Goal: Check status: Check status

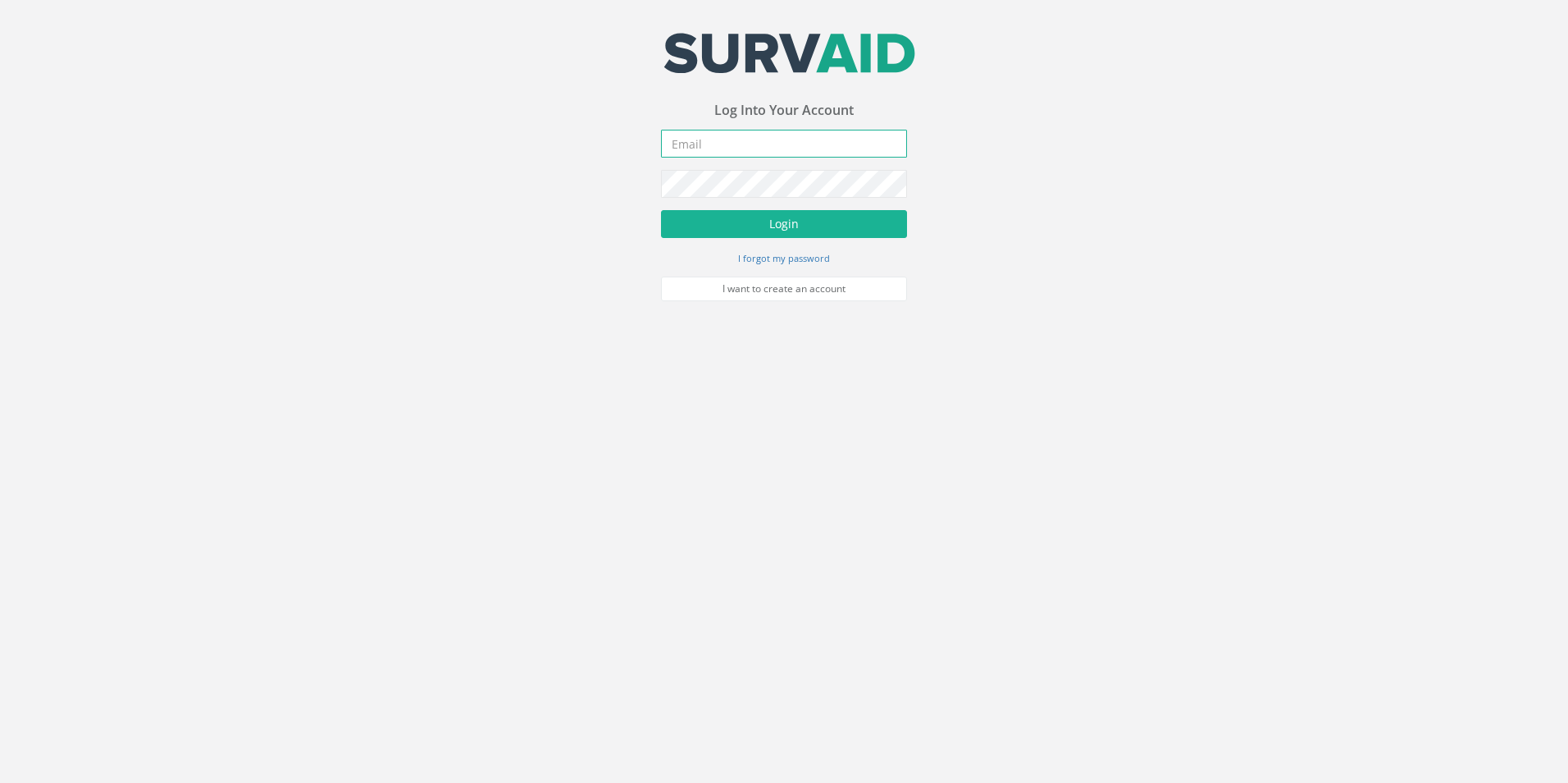
click at [740, 139] on input "email" at bounding box center [784, 143] width 246 height 27
type input "[EMAIL_ADDRESS][DOMAIN_NAME]"
click at [661, 210] on button "Login" at bounding box center [784, 223] width 246 height 27
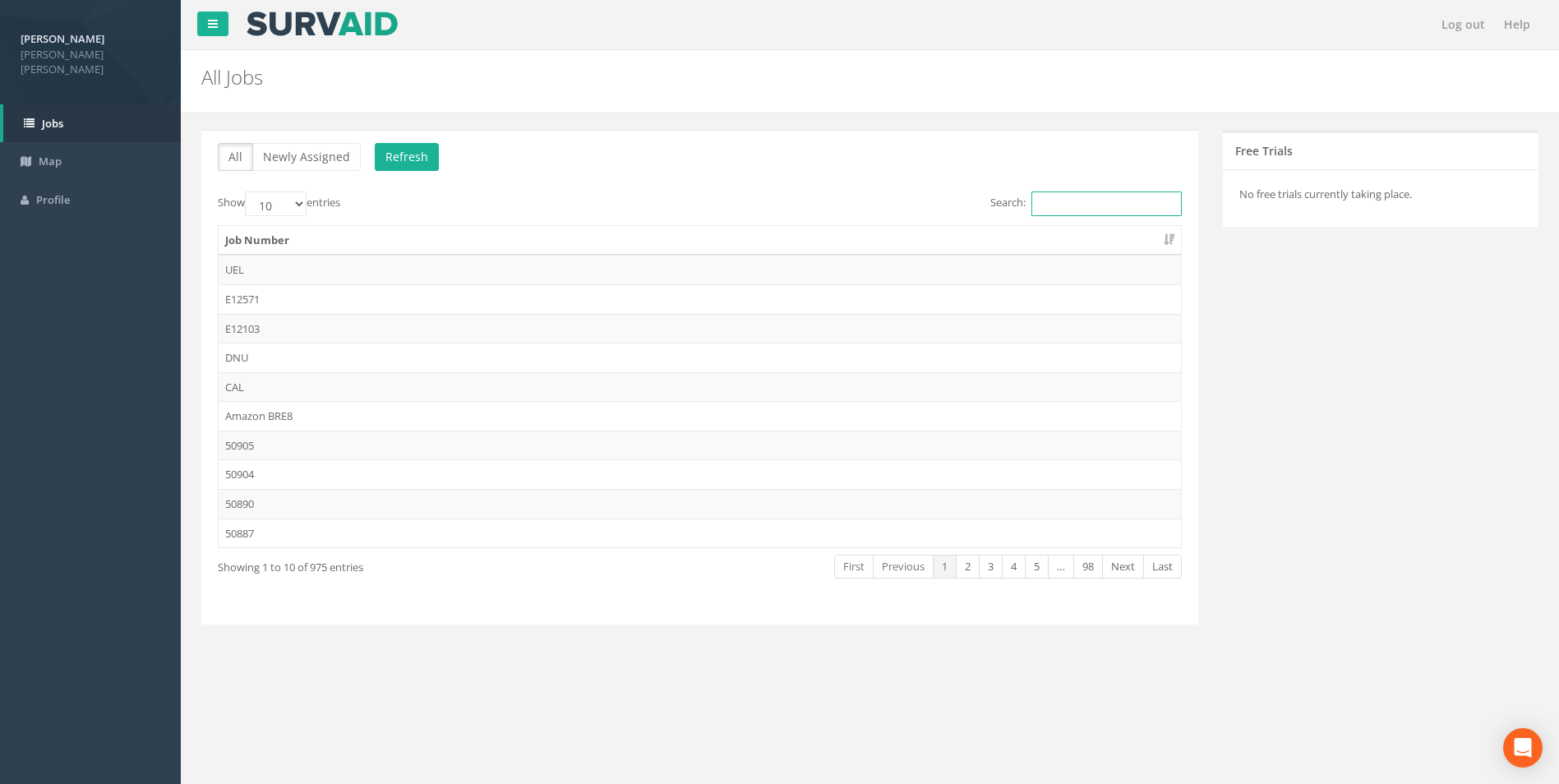
click at [1113, 206] on input "Search:" at bounding box center [1106, 204] width 151 height 25
paste input "49263"
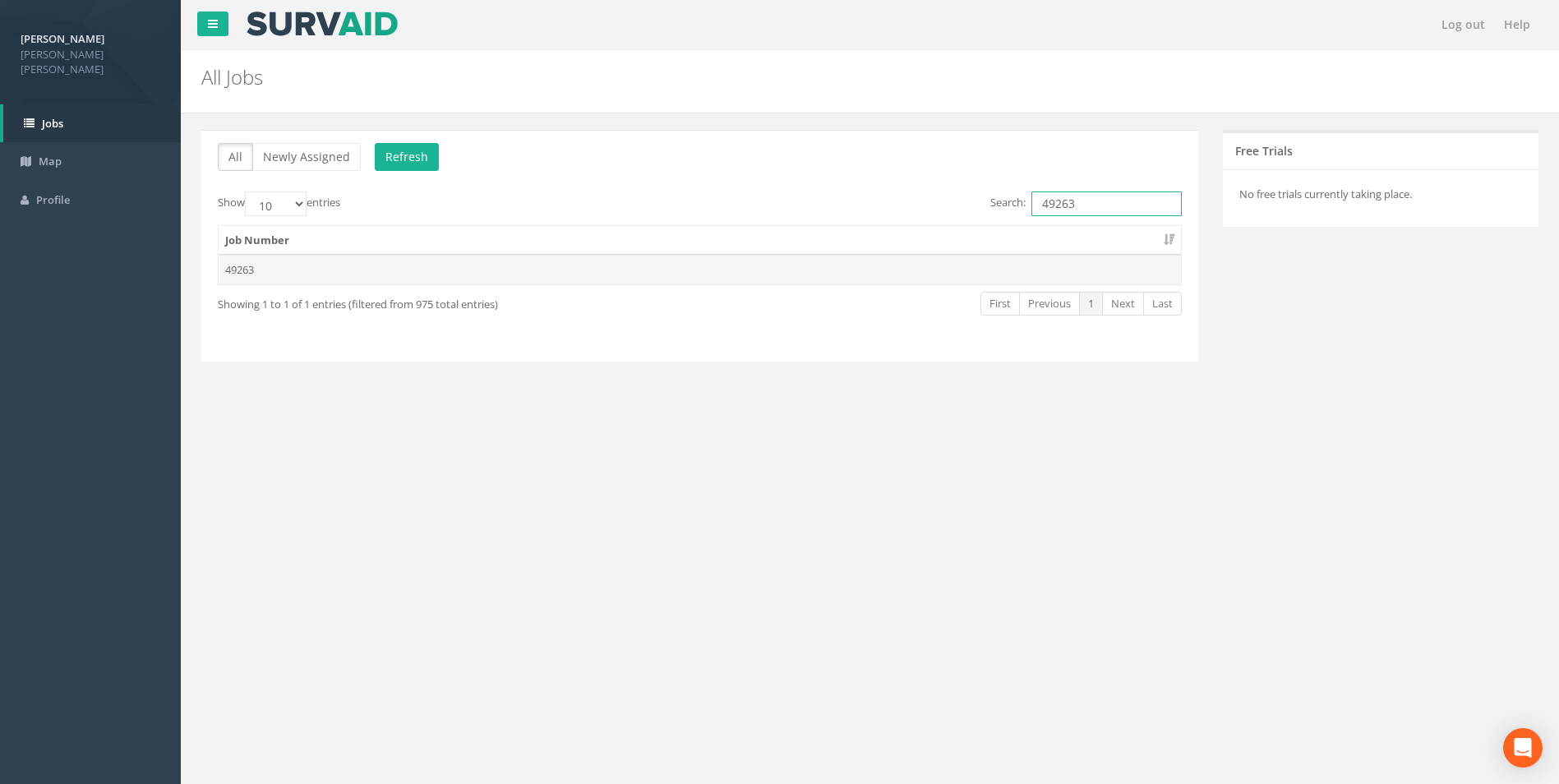
type input "49263"
click at [257, 269] on td "49263" at bounding box center [699, 269] width 963 height 29
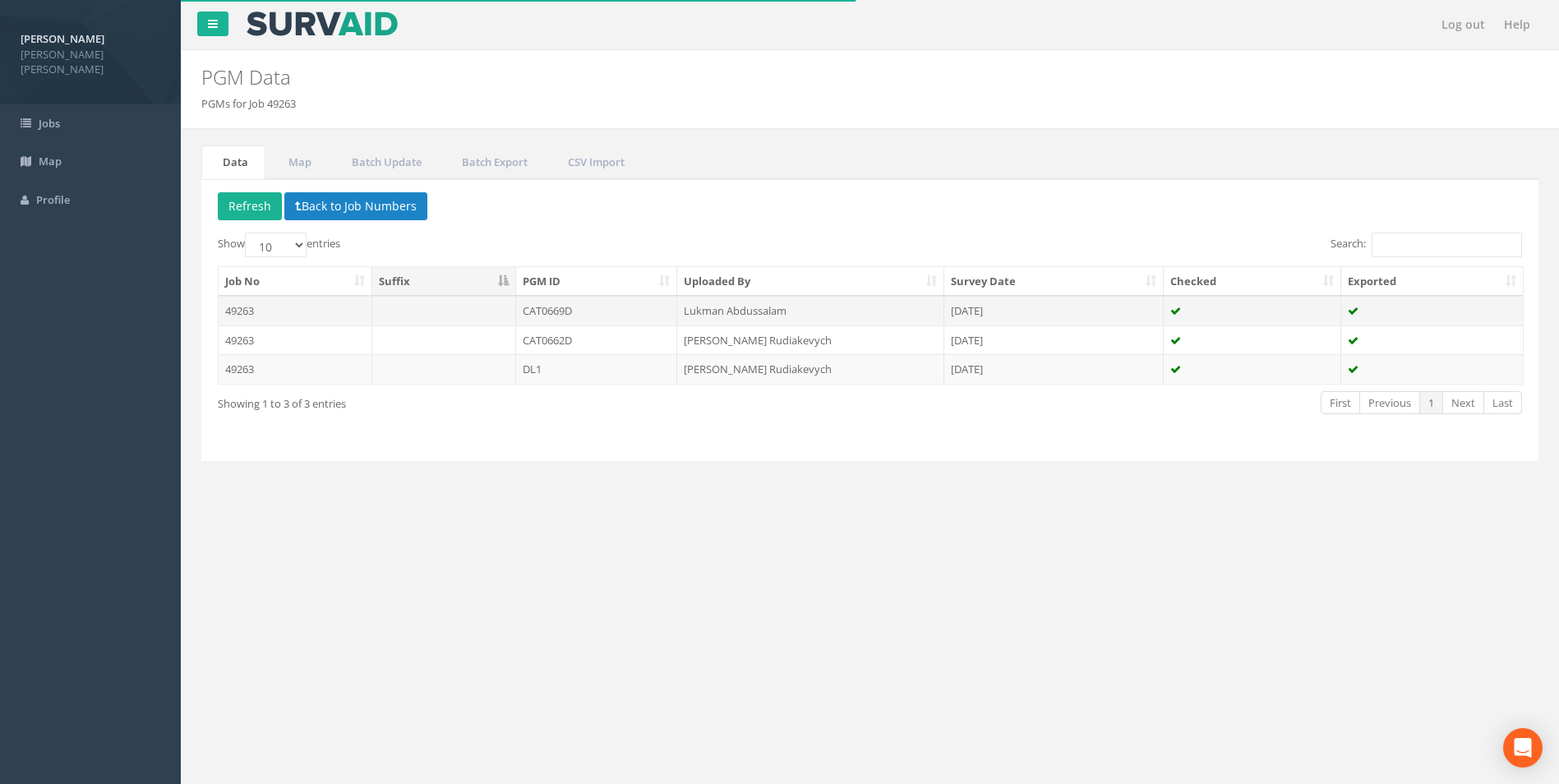
click at [581, 314] on td "CAT0669D" at bounding box center [596, 310] width 162 height 29
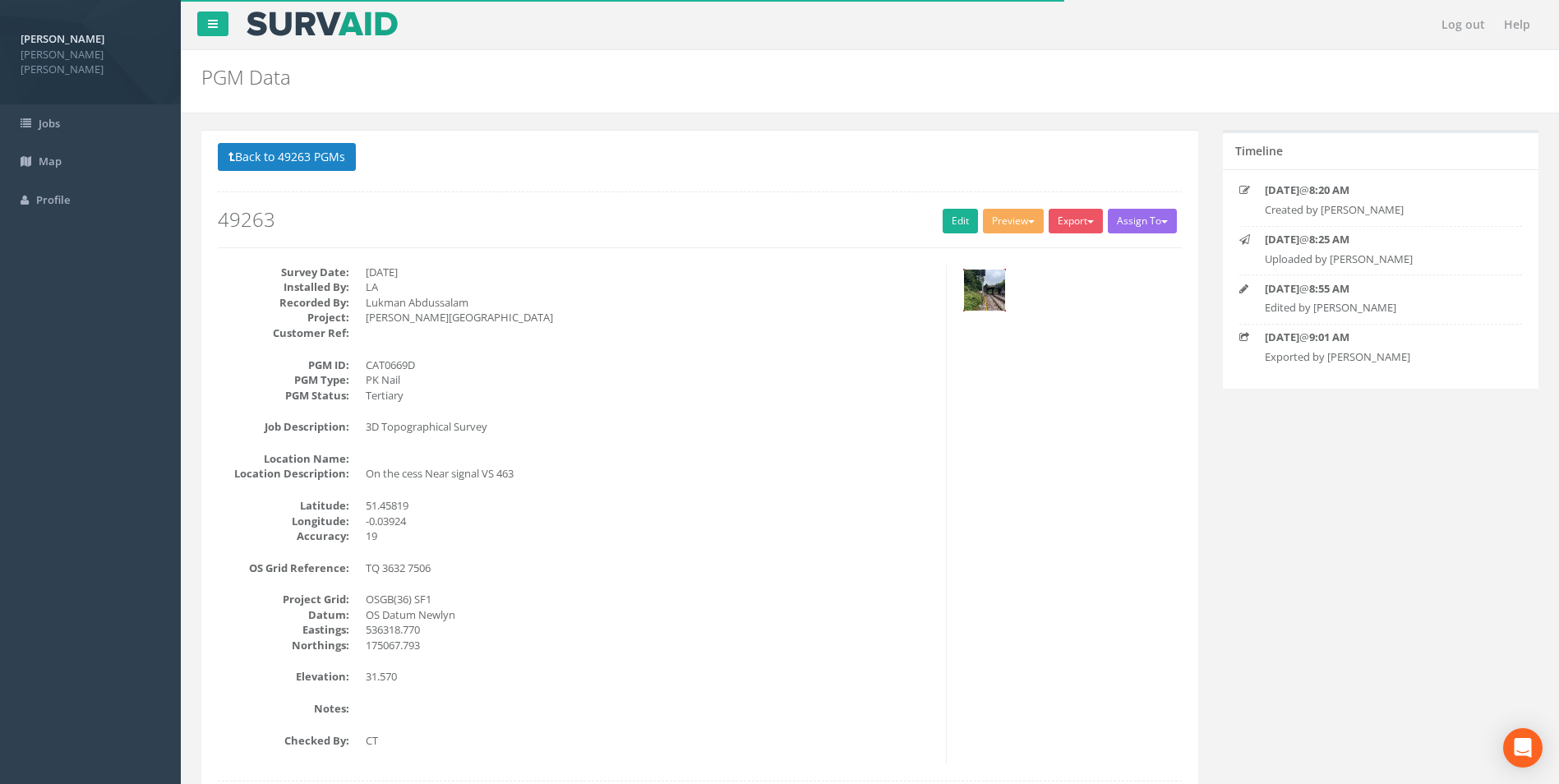
click at [984, 292] on img at bounding box center [983, 289] width 41 height 41
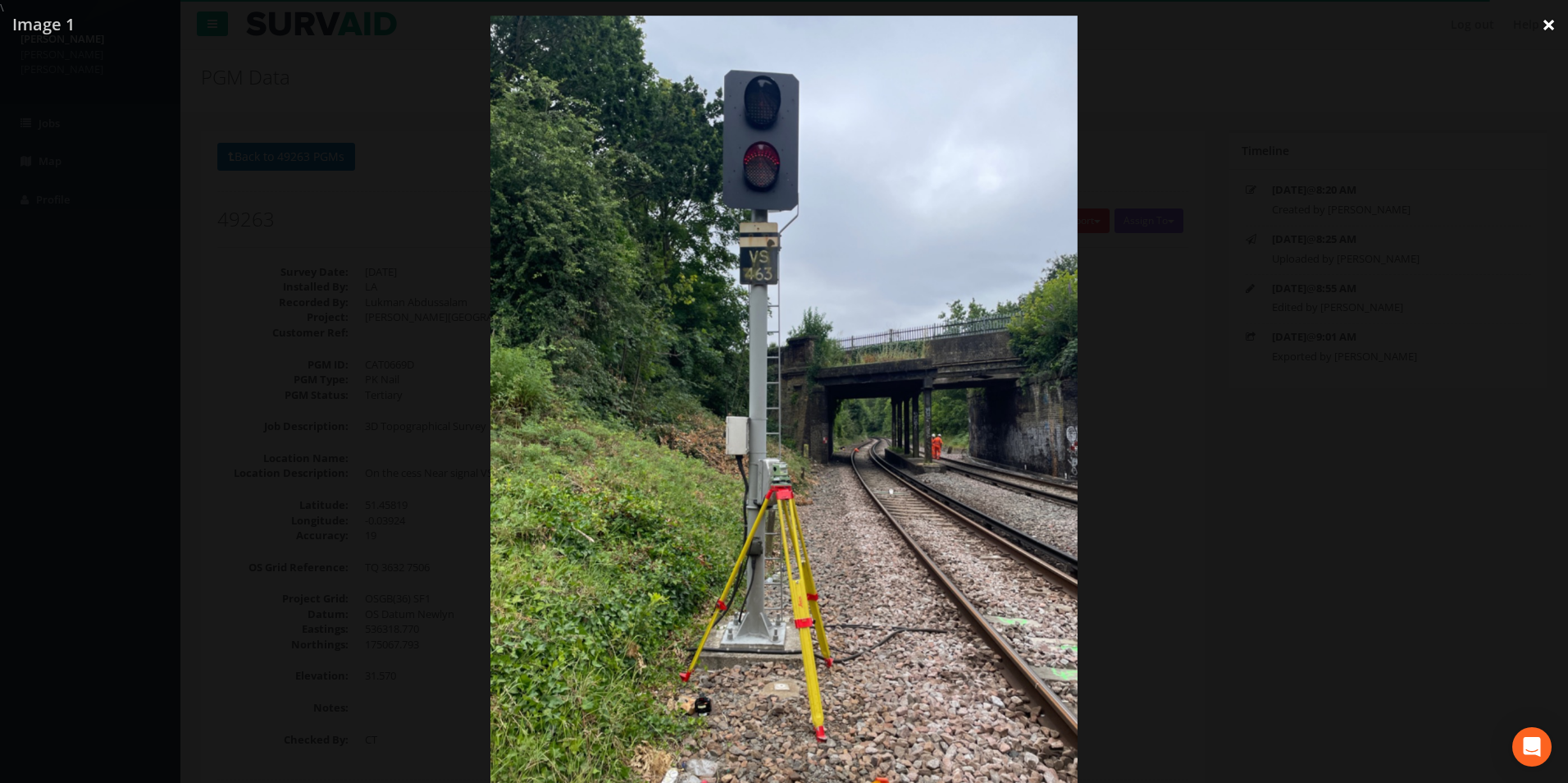
click at [1545, 25] on link "×" at bounding box center [1548, 25] width 39 height 49
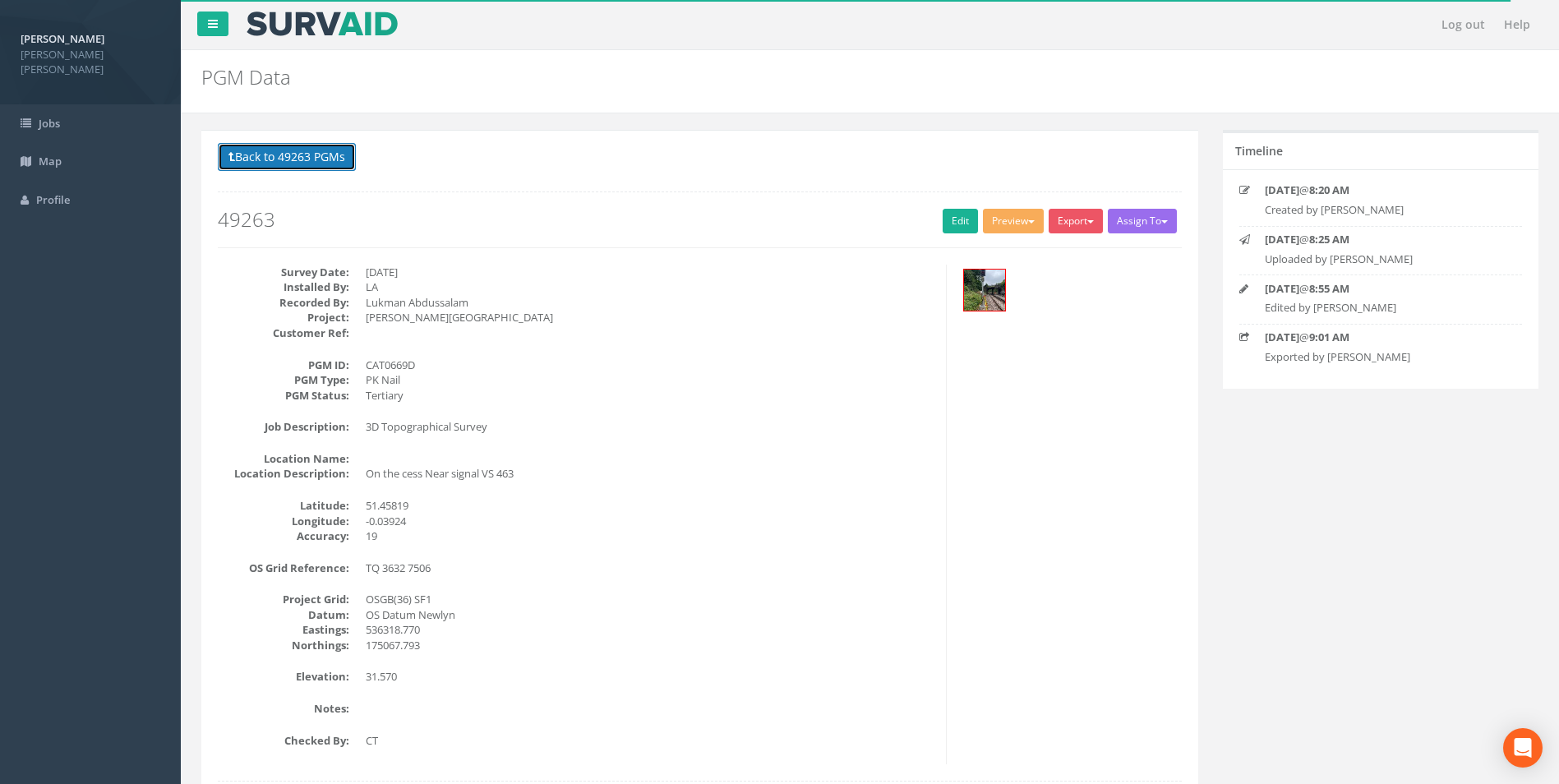
click at [325, 156] on button "Back to 49263 PGMs" at bounding box center [287, 156] width 138 height 27
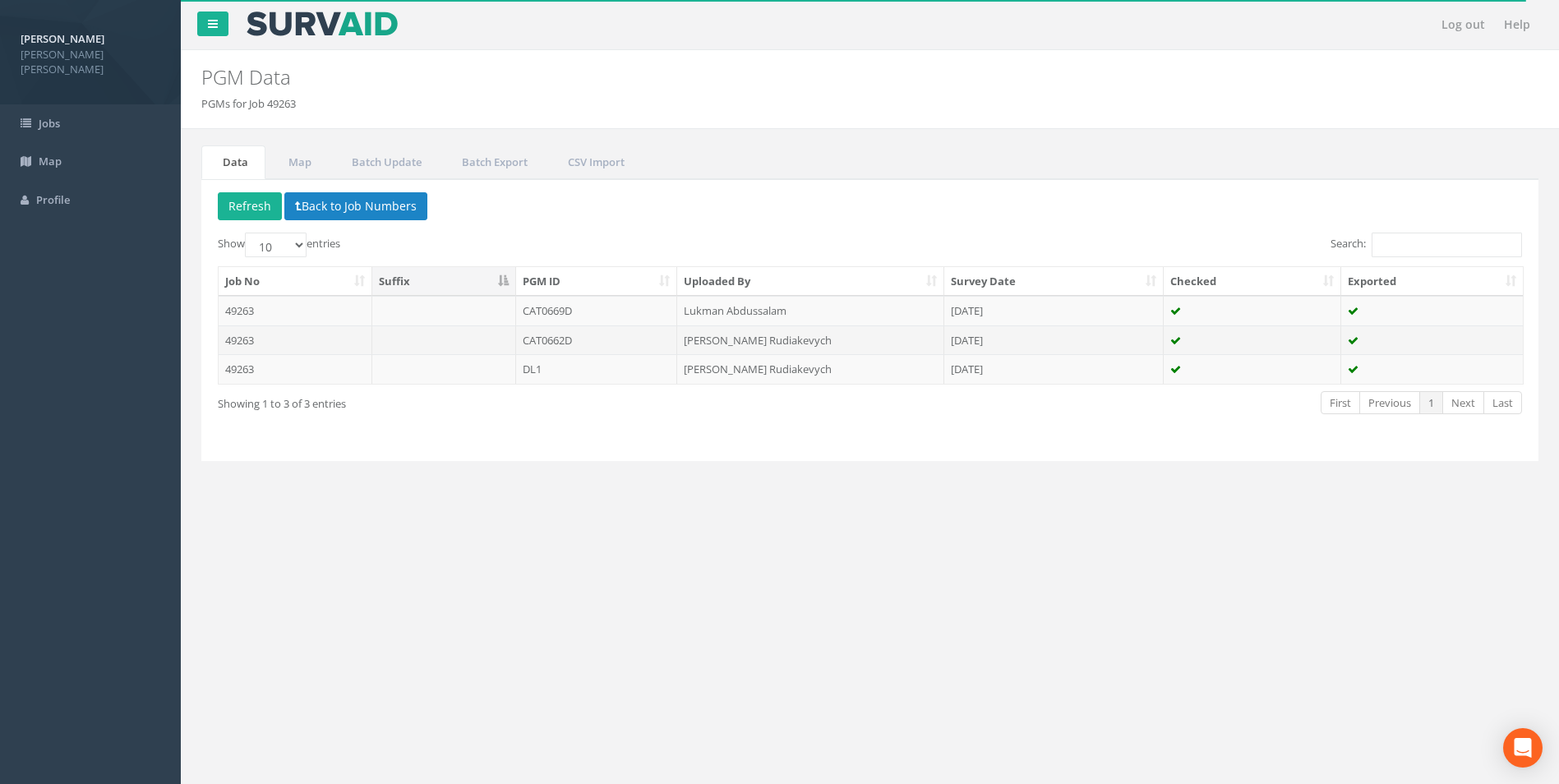
click at [594, 350] on td "CAT0662D" at bounding box center [596, 339] width 162 height 29
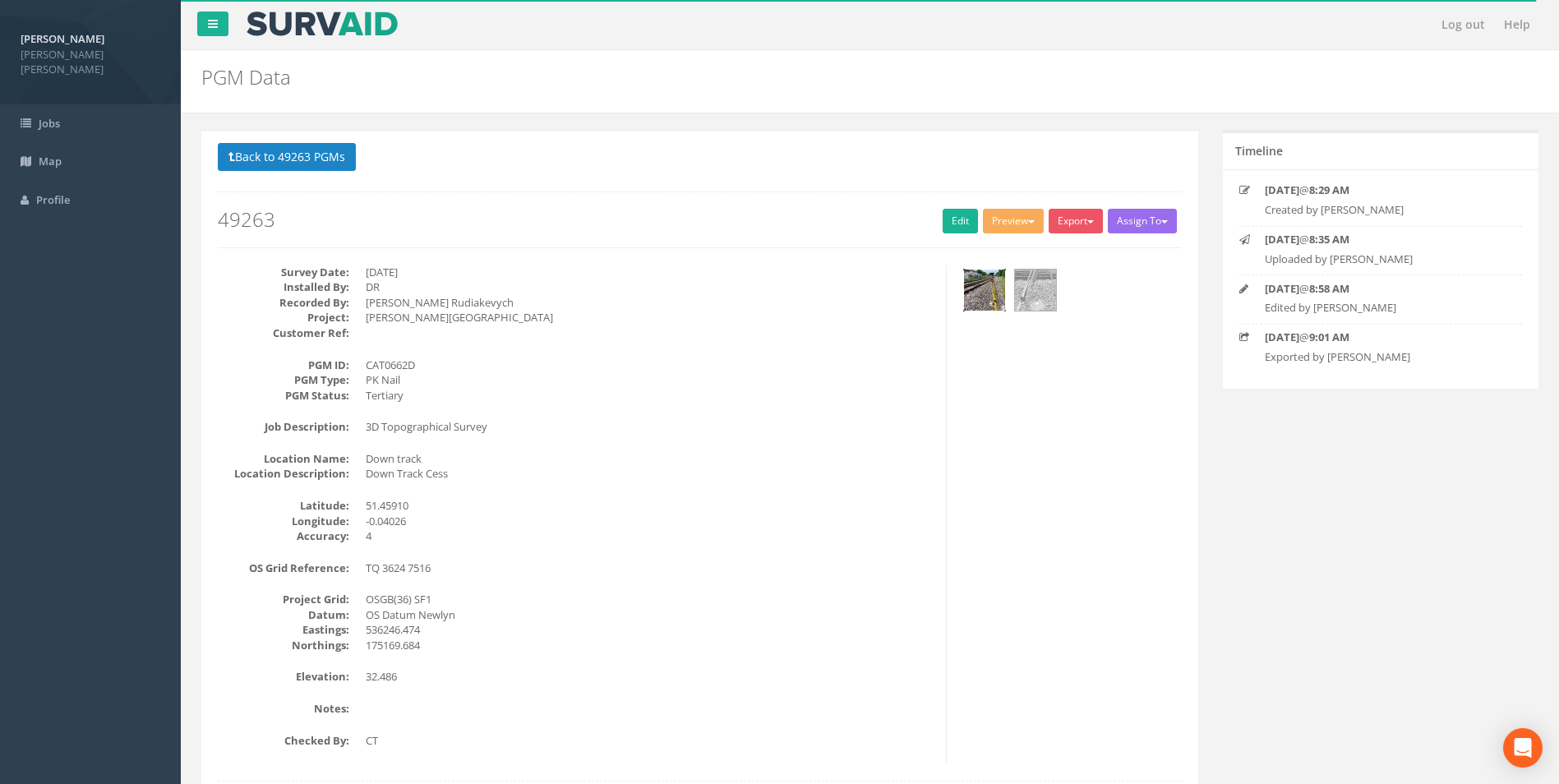
click at [994, 291] on img at bounding box center [983, 289] width 41 height 41
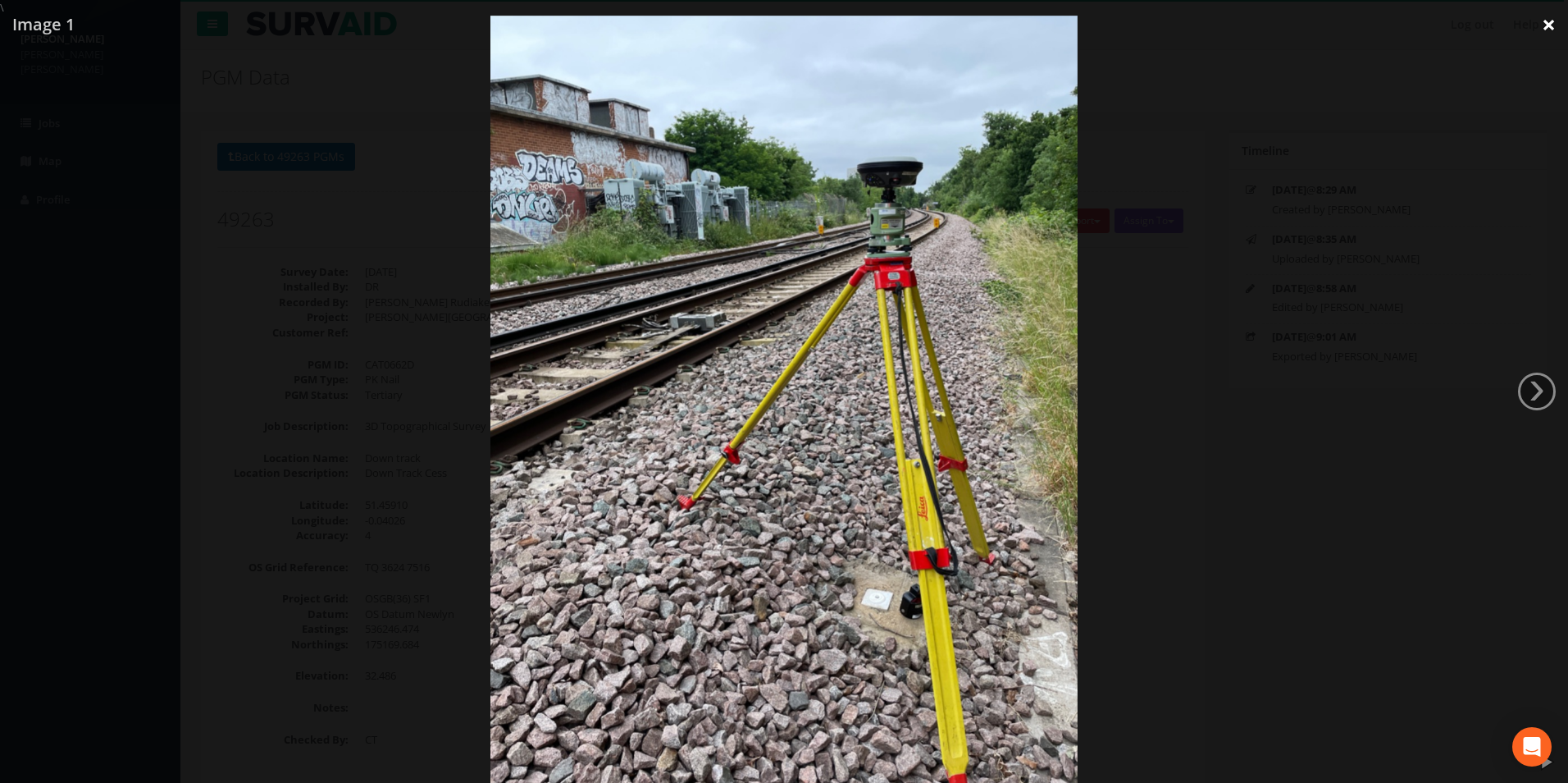
click at [1548, 25] on link "×" at bounding box center [1548, 25] width 39 height 49
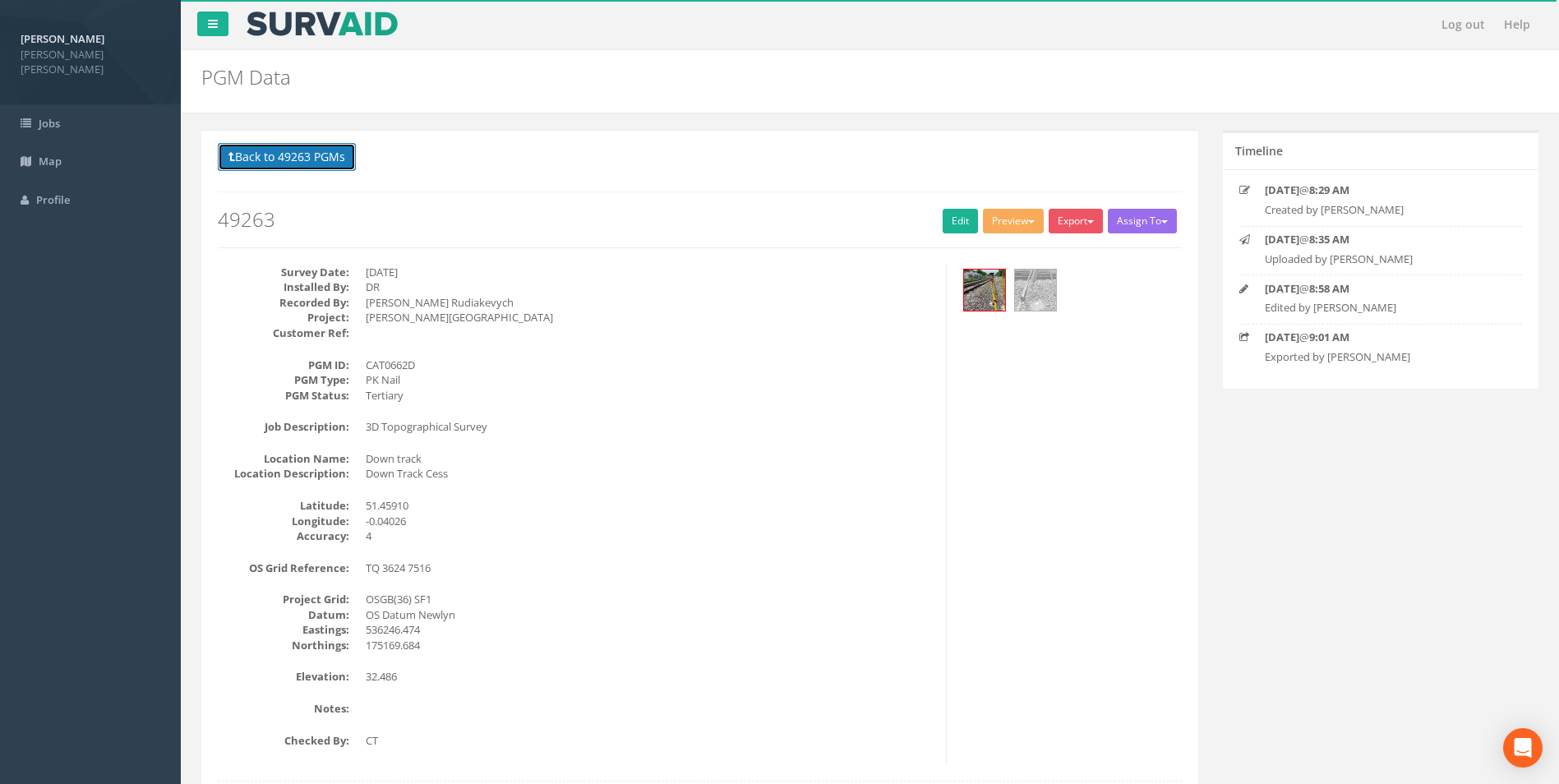
click at [313, 162] on button "Back to 49263 PGMs" at bounding box center [287, 156] width 138 height 27
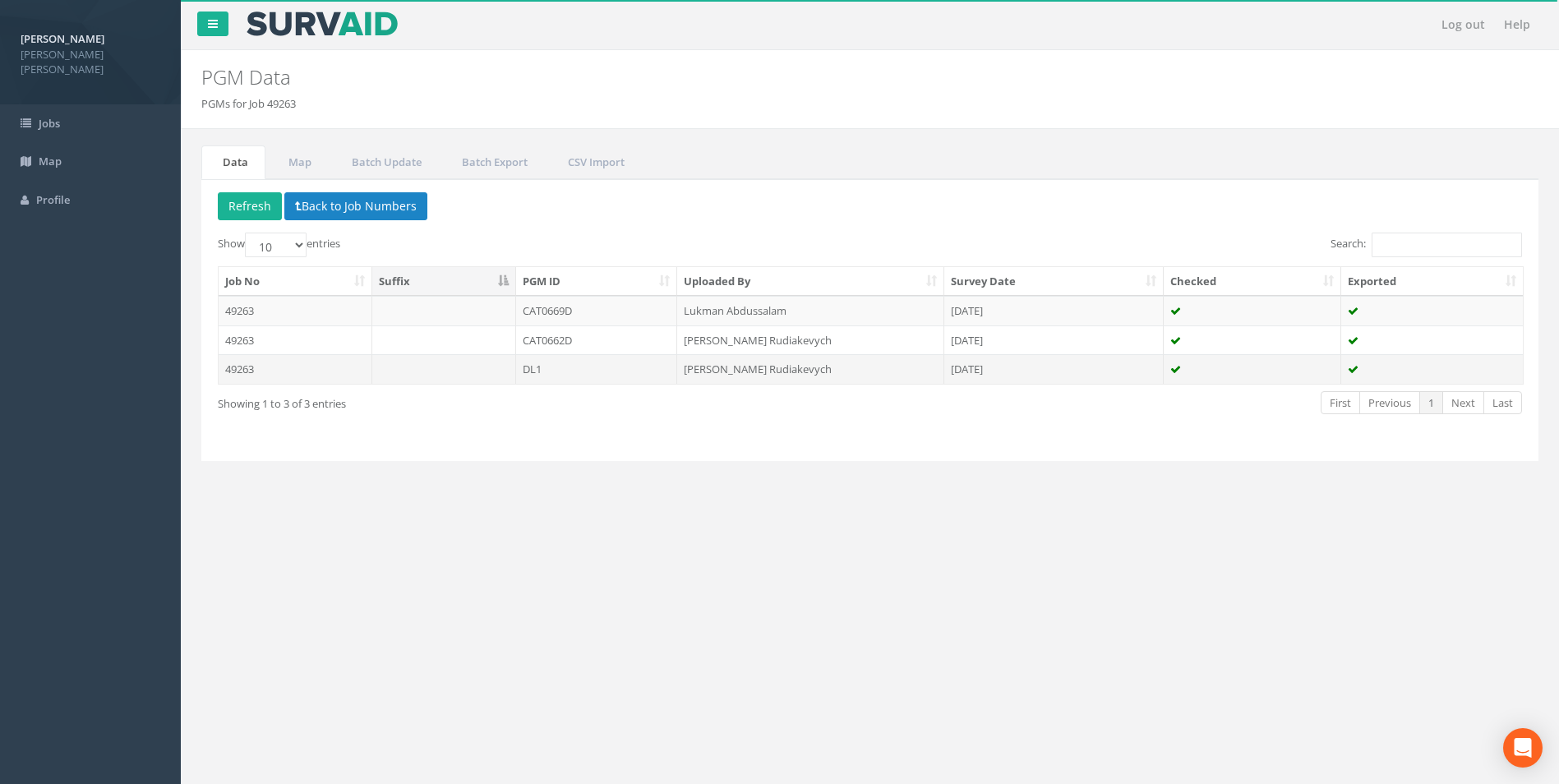
click at [564, 372] on td "DL1" at bounding box center [596, 368] width 162 height 29
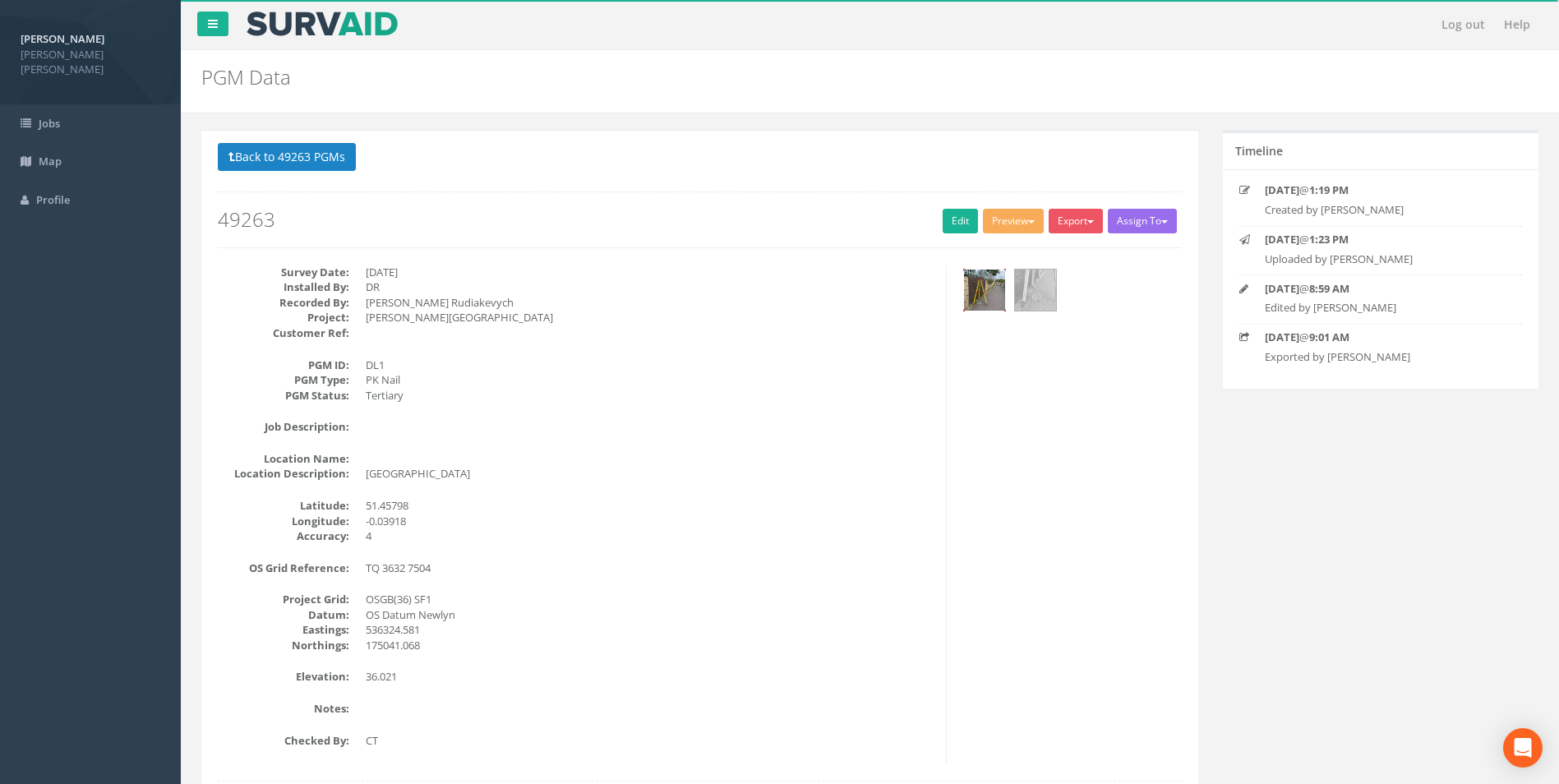
click at [978, 292] on img at bounding box center [983, 289] width 41 height 41
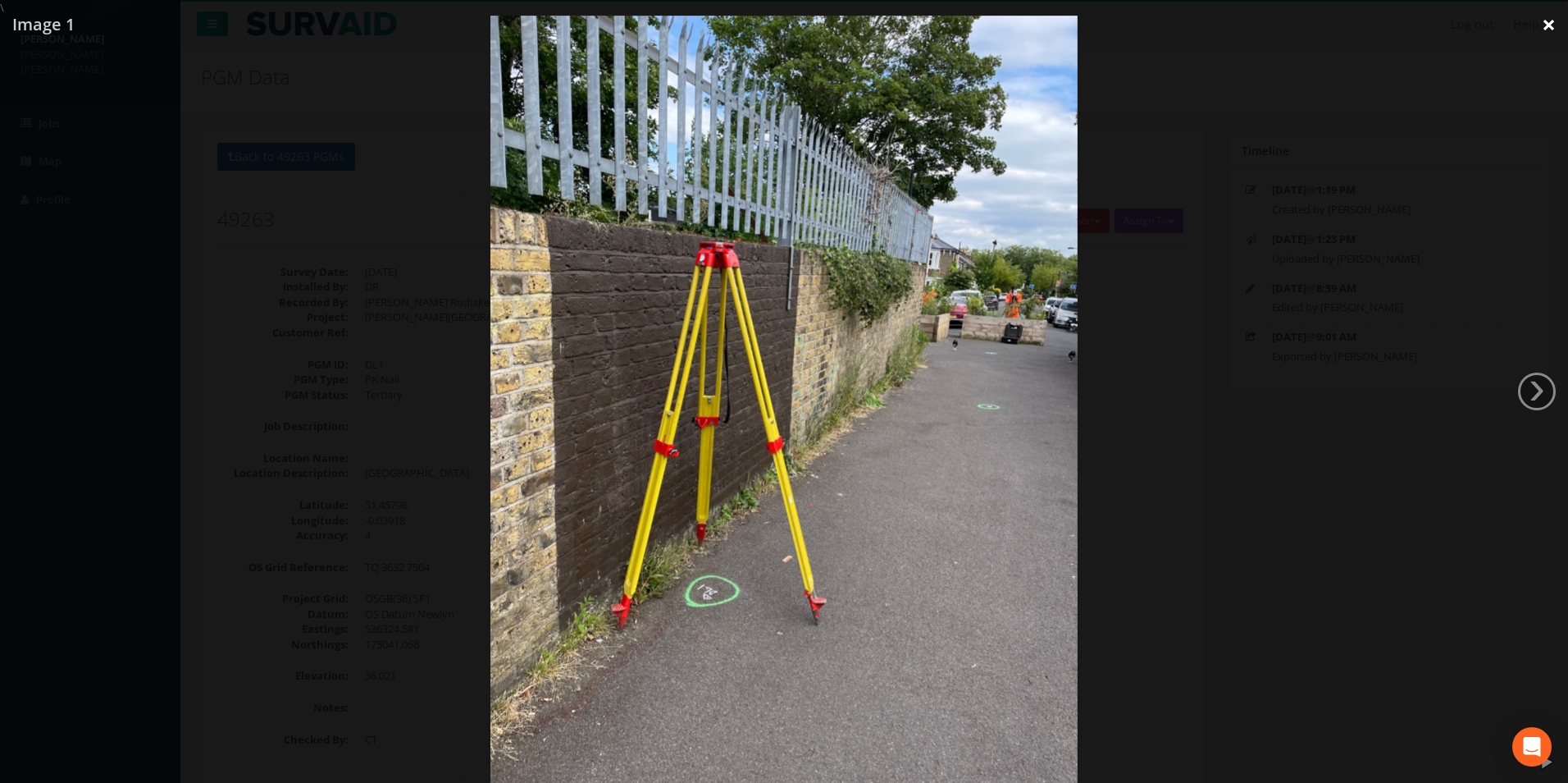
click at [1561, 22] on link "×" at bounding box center [1548, 25] width 39 height 49
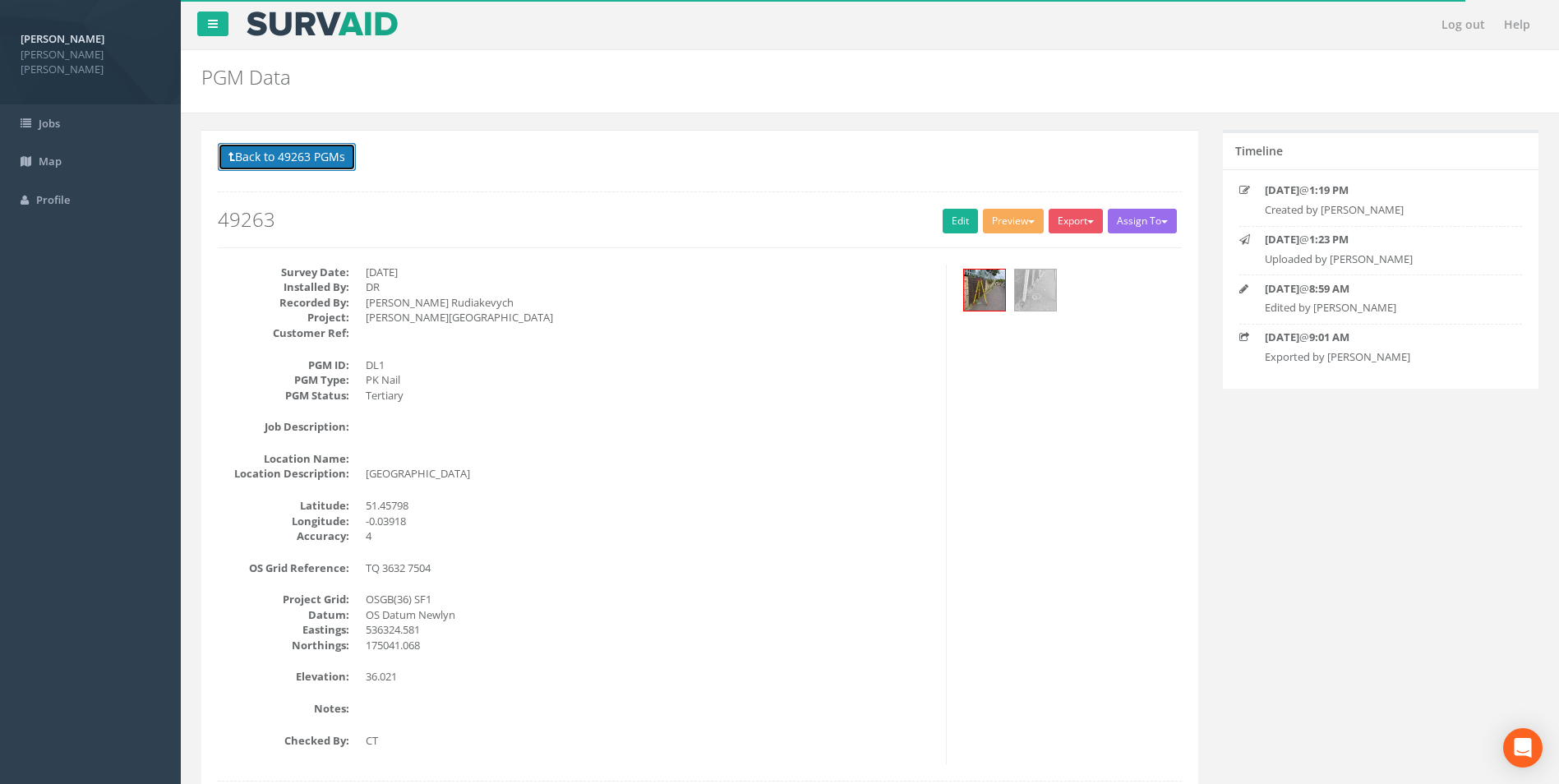
click at [293, 167] on button "Back to 49263 PGMs" at bounding box center [287, 156] width 138 height 27
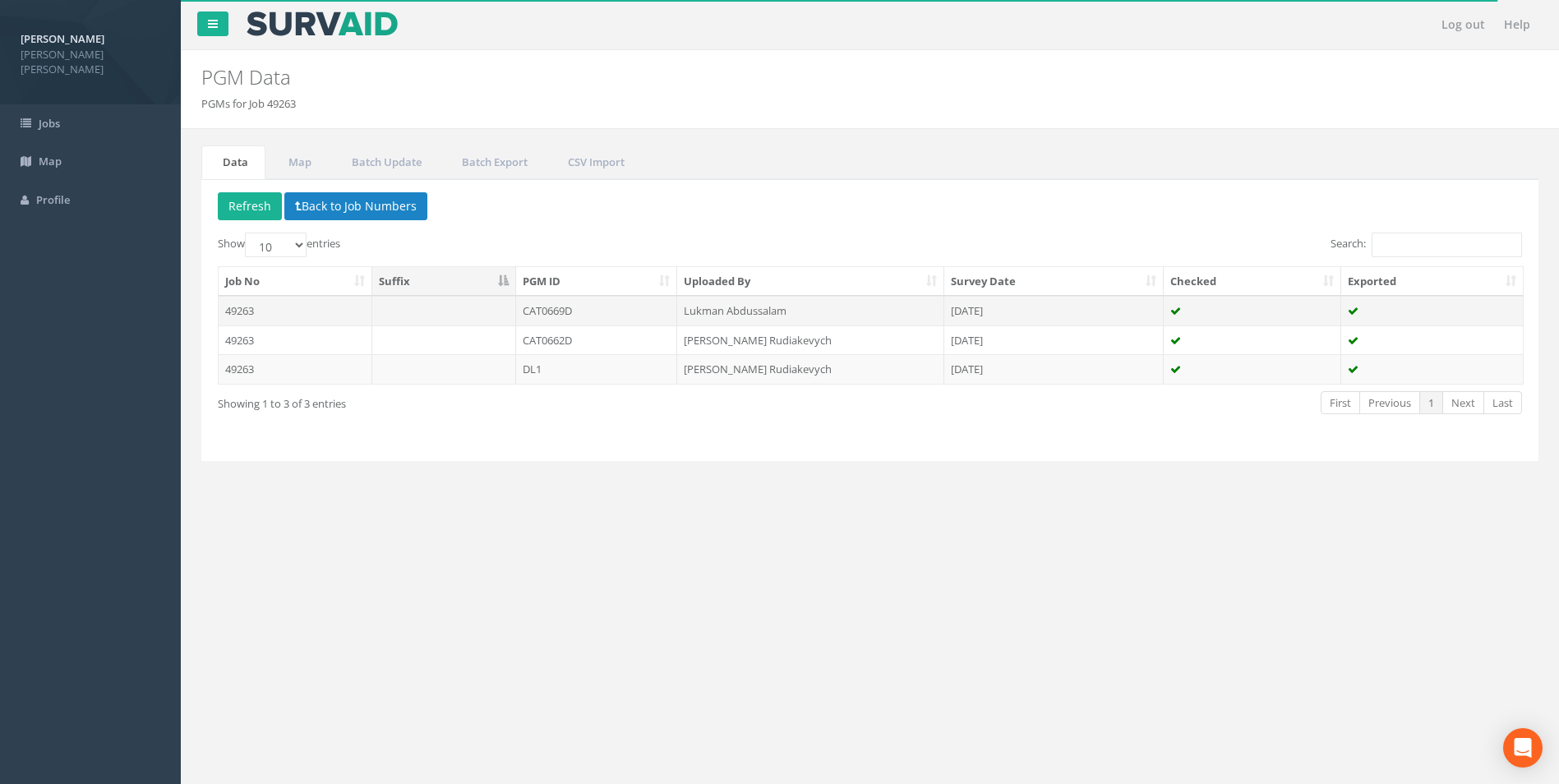
click at [757, 309] on td "Lukman Abdussalam" at bounding box center [811, 310] width 267 height 29
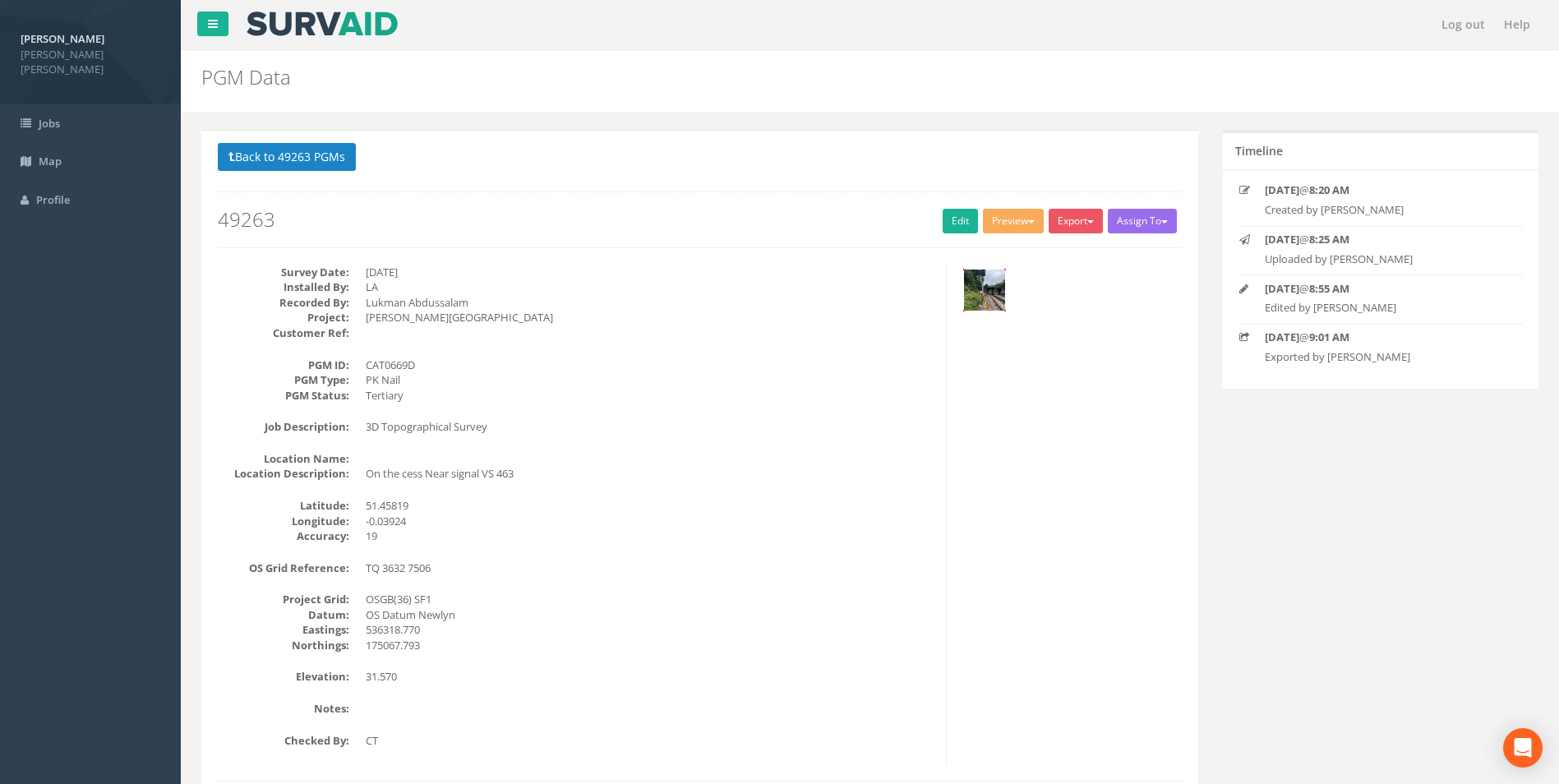
click at [972, 298] on img at bounding box center [983, 289] width 41 height 41
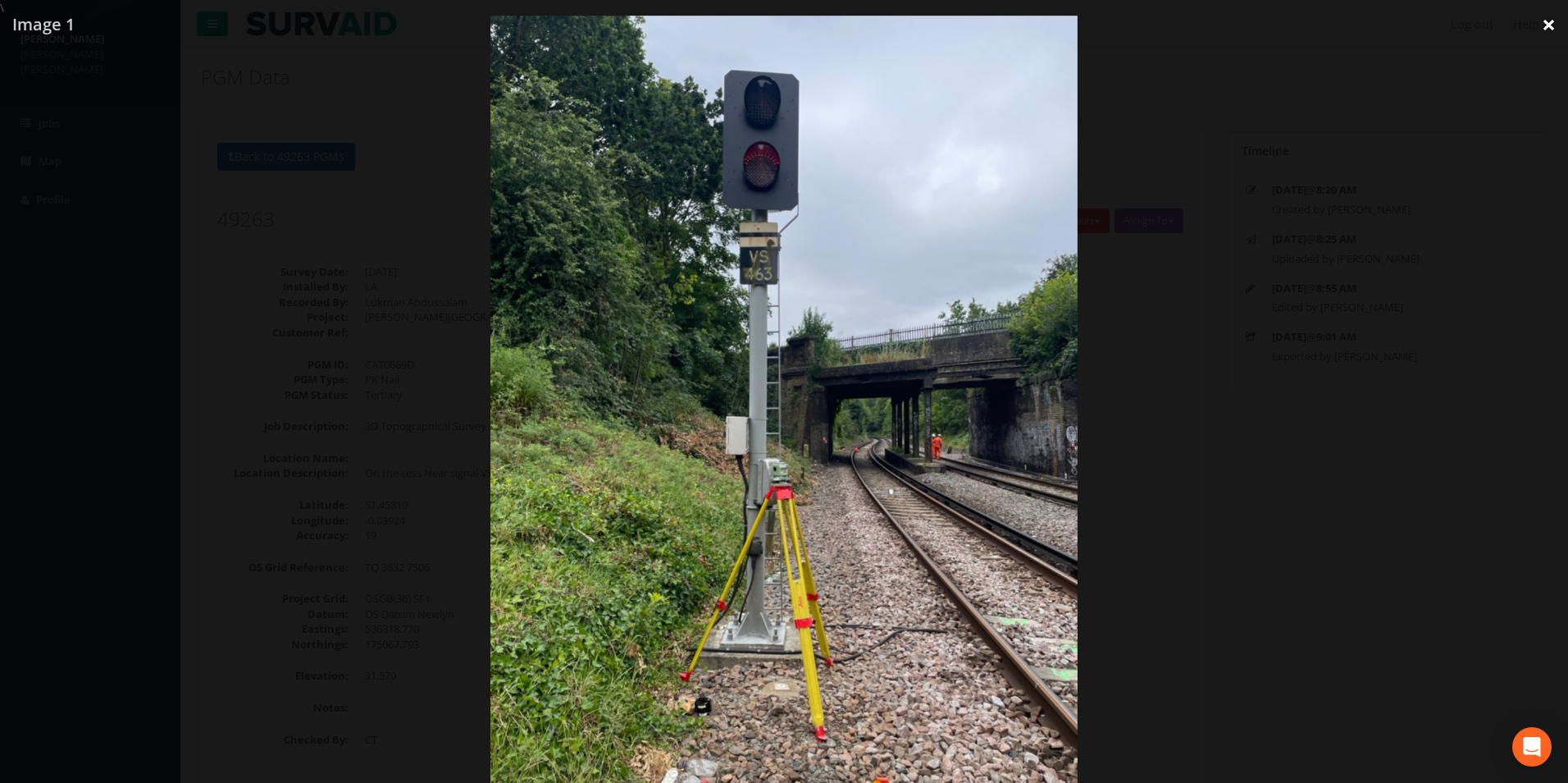
click at [1548, 27] on link "×" at bounding box center [1548, 25] width 39 height 49
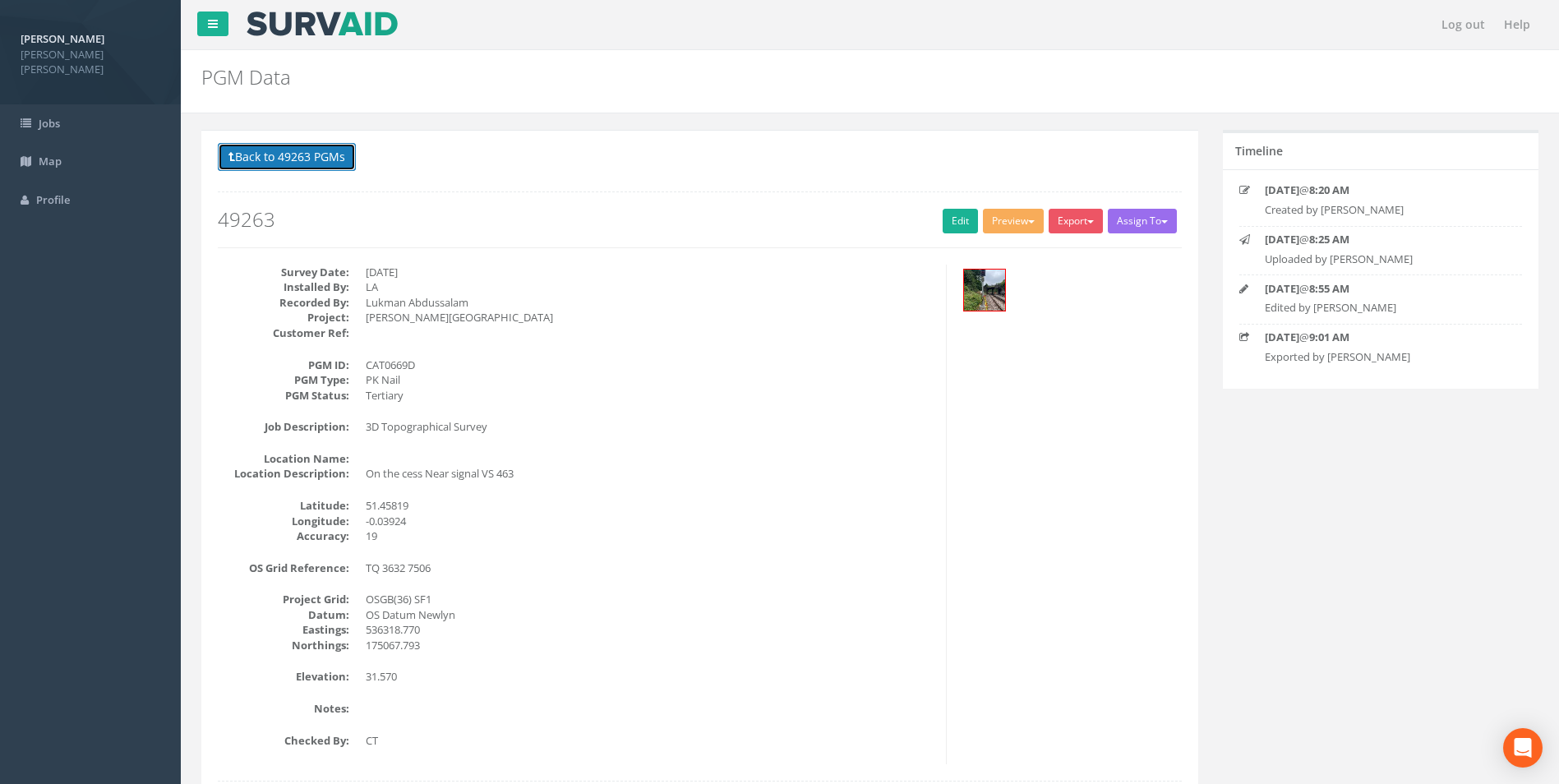
click at [307, 161] on button "Back to 49263 PGMs" at bounding box center [287, 156] width 138 height 27
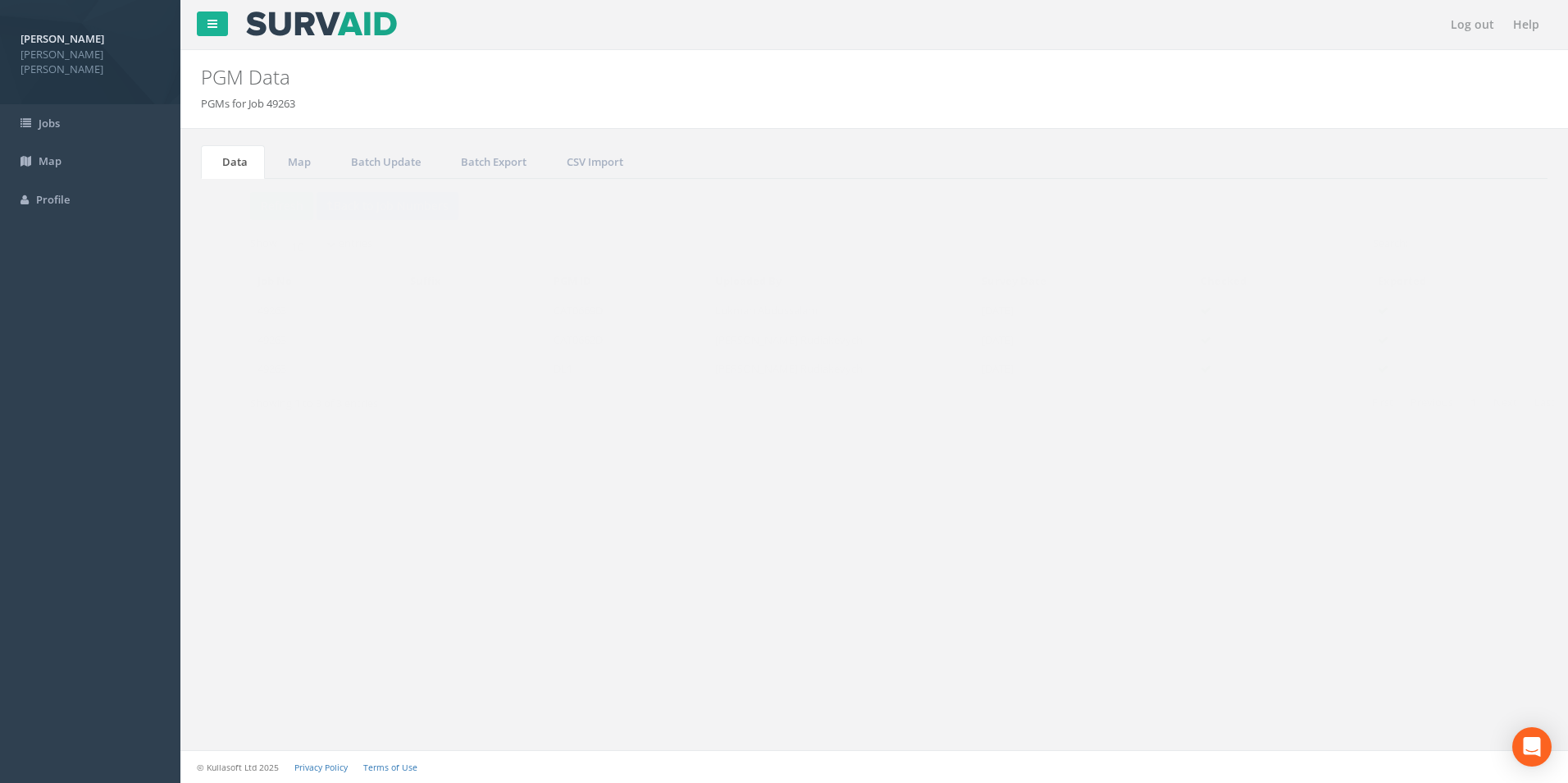
click at [584, 341] on td "CAT0662D" at bounding box center [595, 339] width 162 height 29
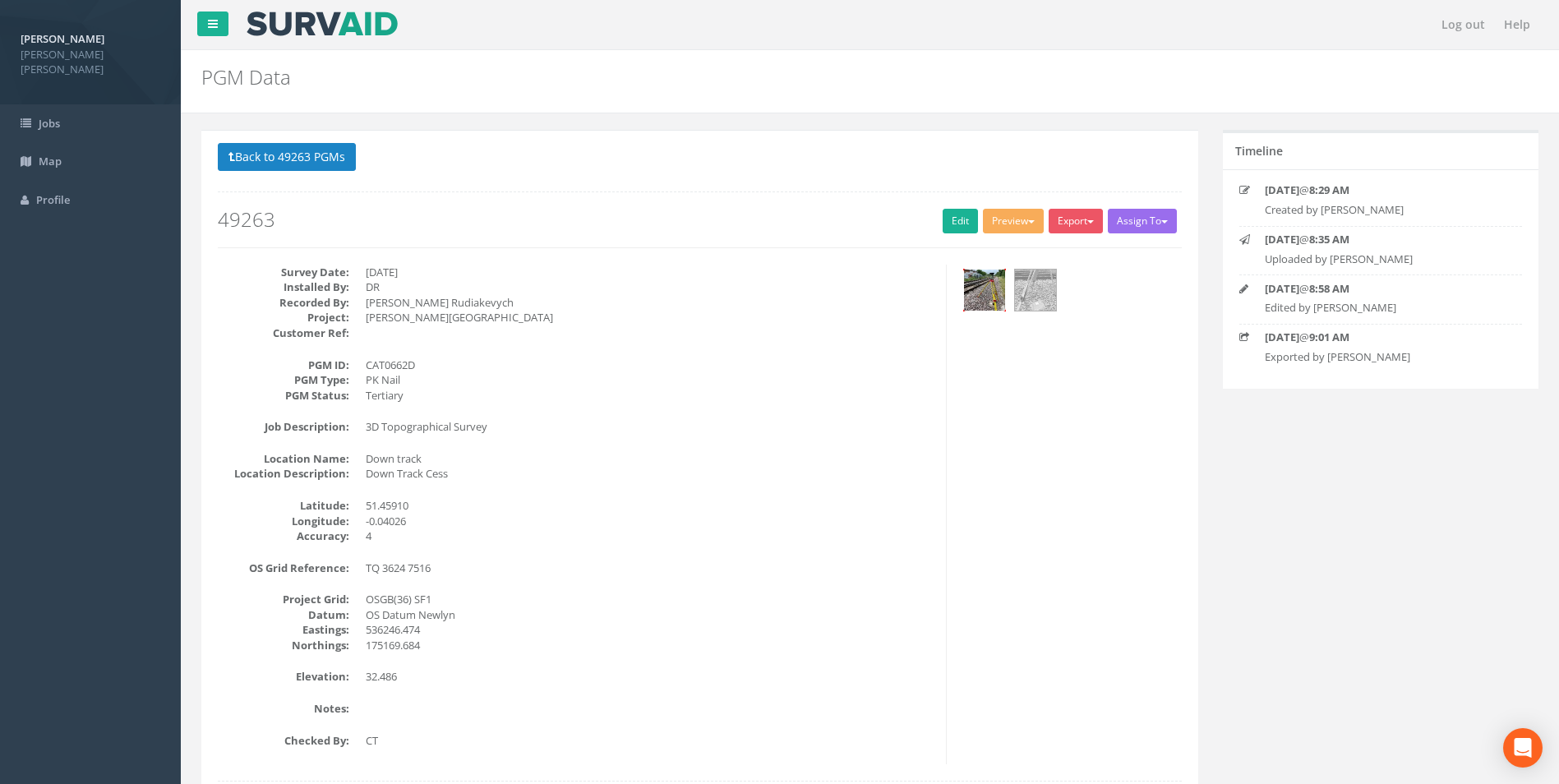
click at [972, 294] on img at bounding box center [983, 289] width 41 height 41
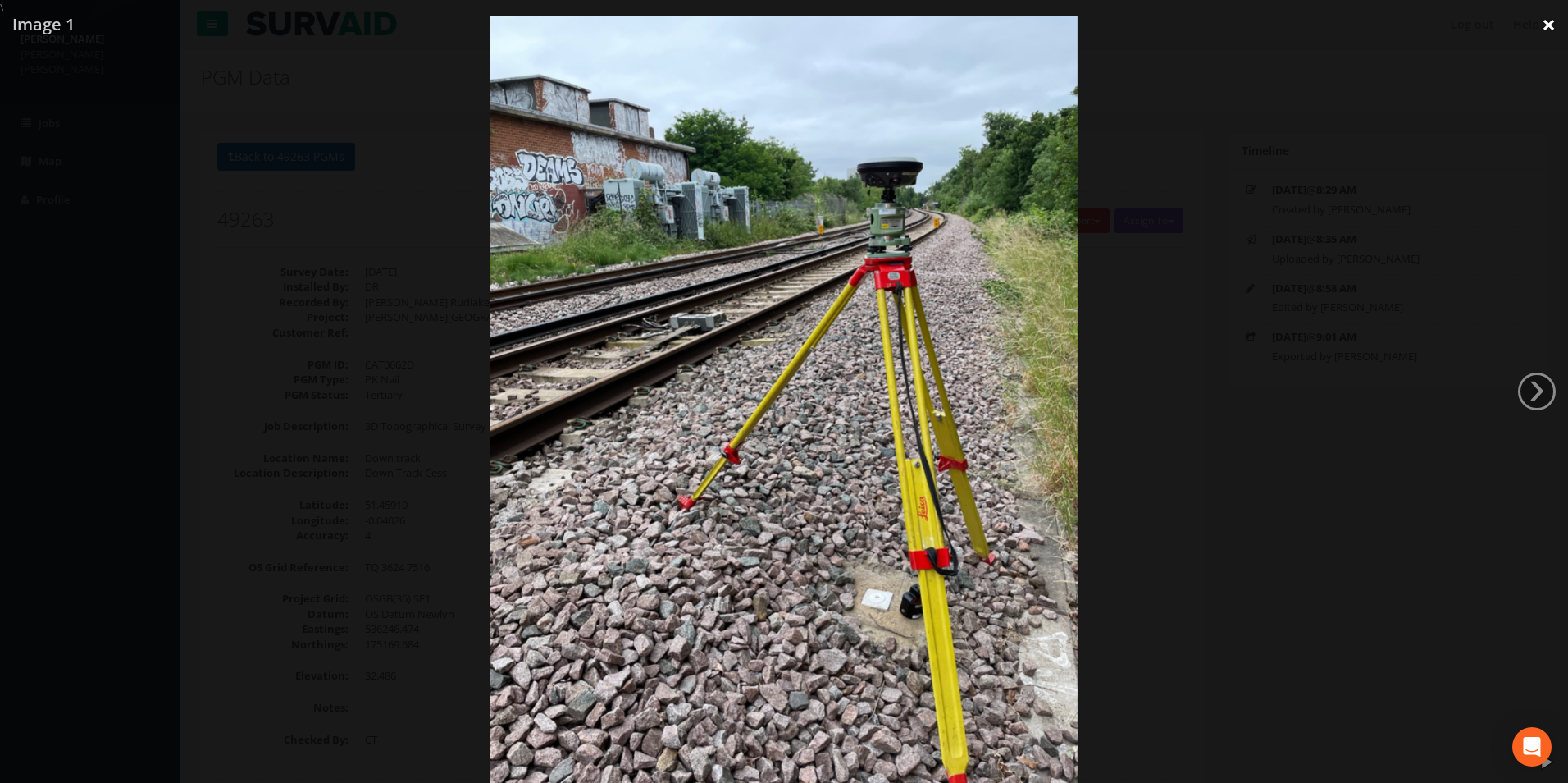
click at [1549, 25] on link "×" at bounding box center [1548, 25] width 39 height 49
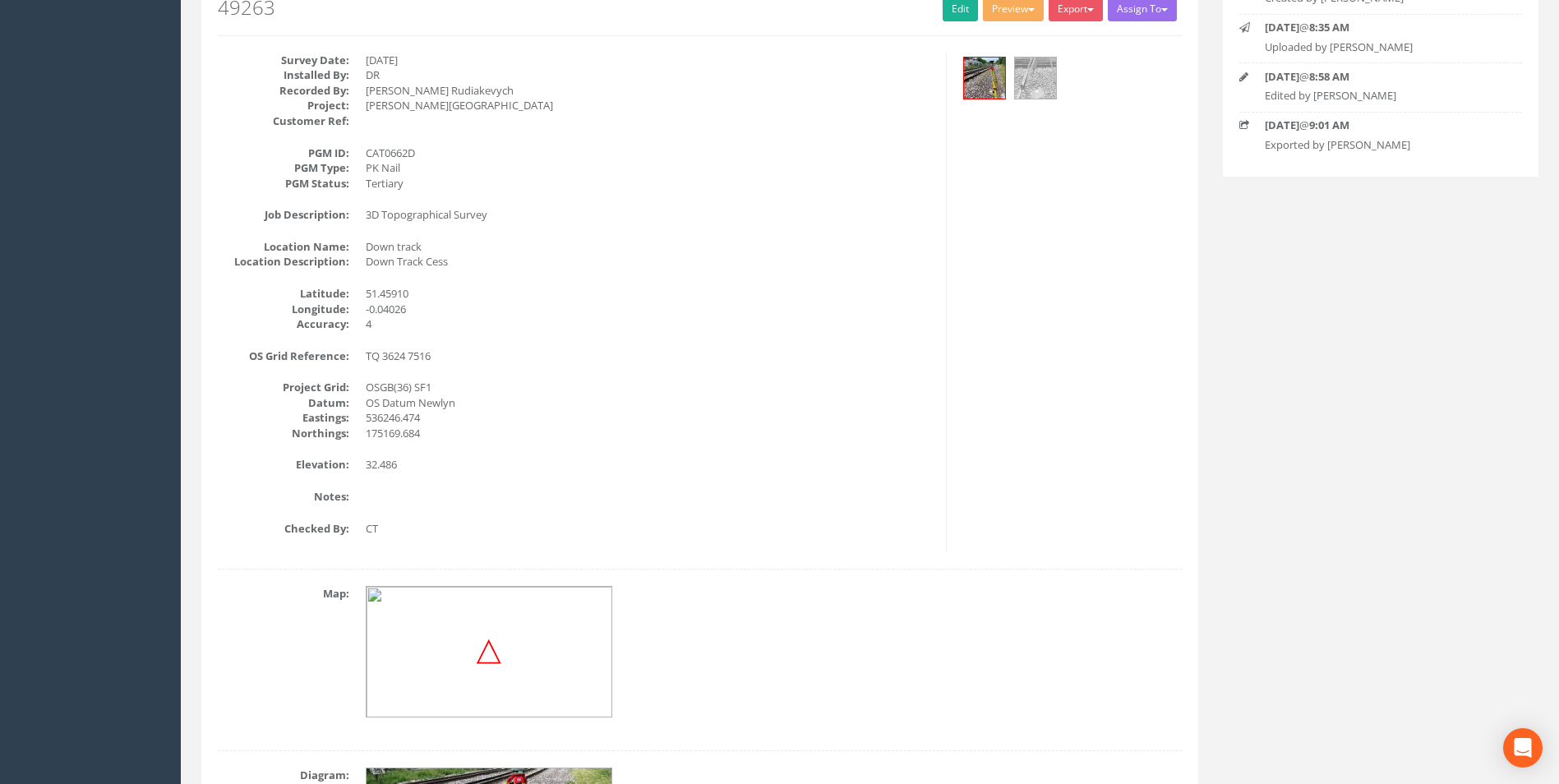
scroll to position [92, 0]
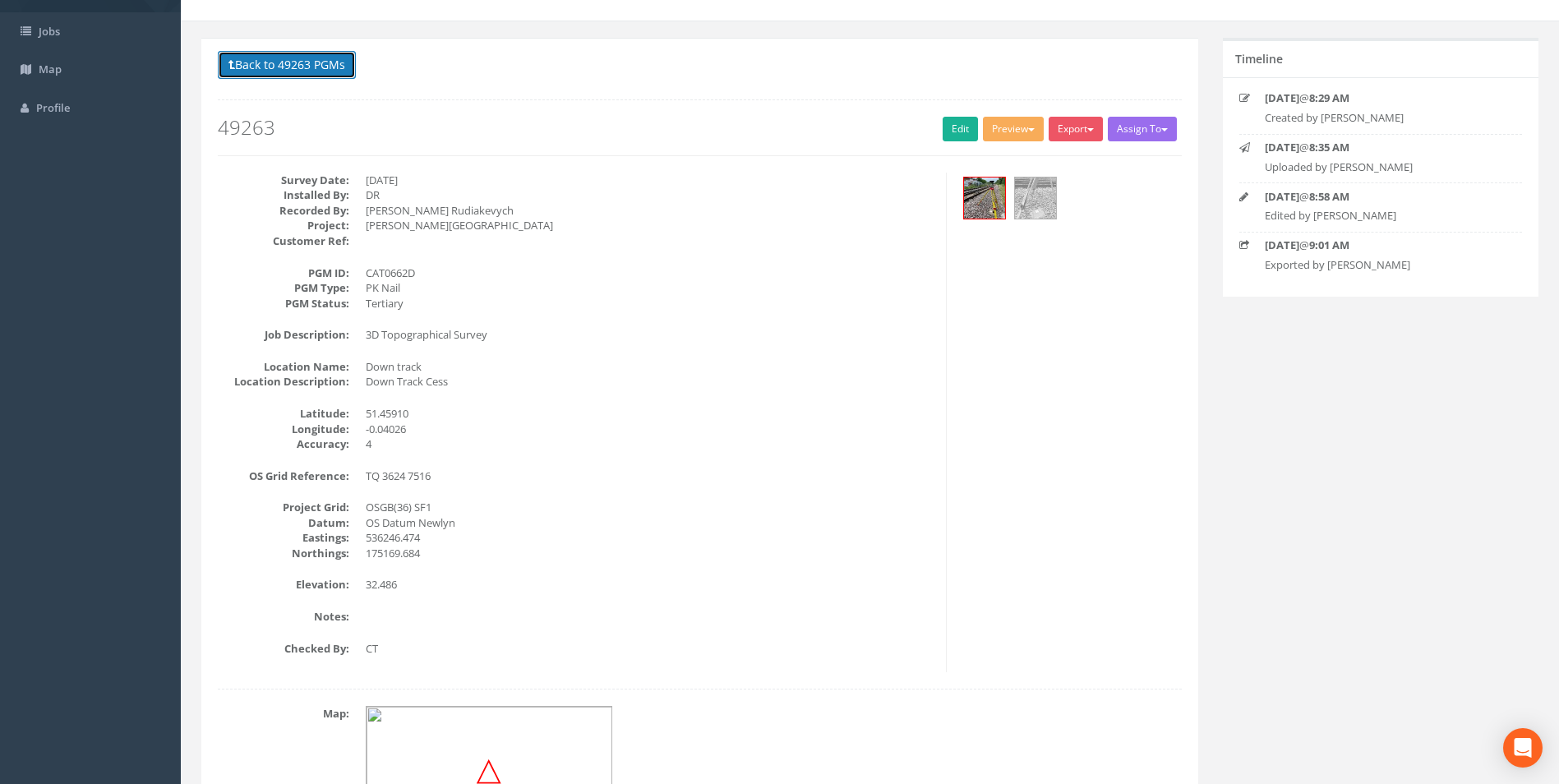
click at [313, 77] on button "Back to 49263 PGMs" at bounding box center [287, 64] width 138 height 27
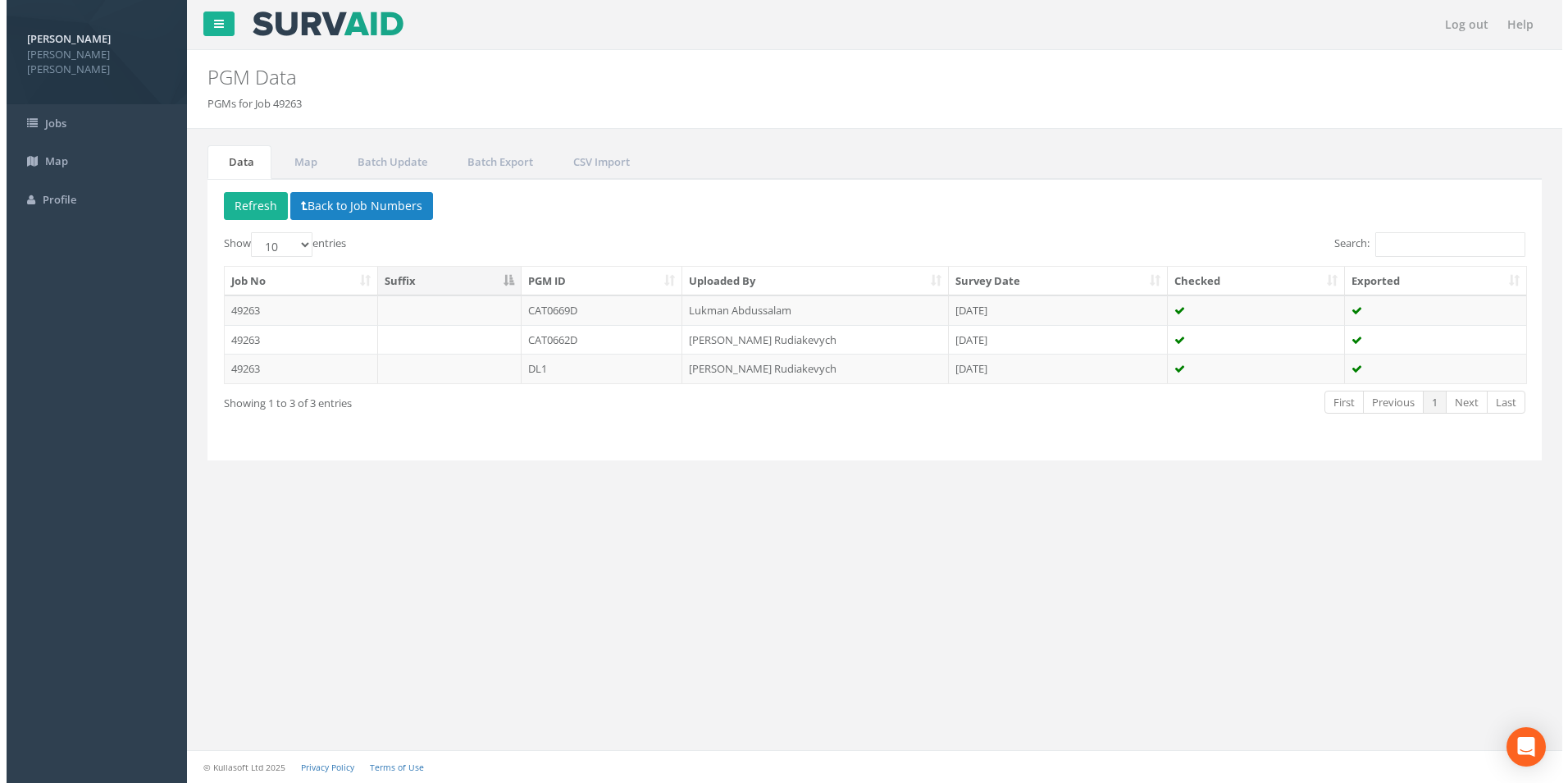
scroll to position [0, 0]
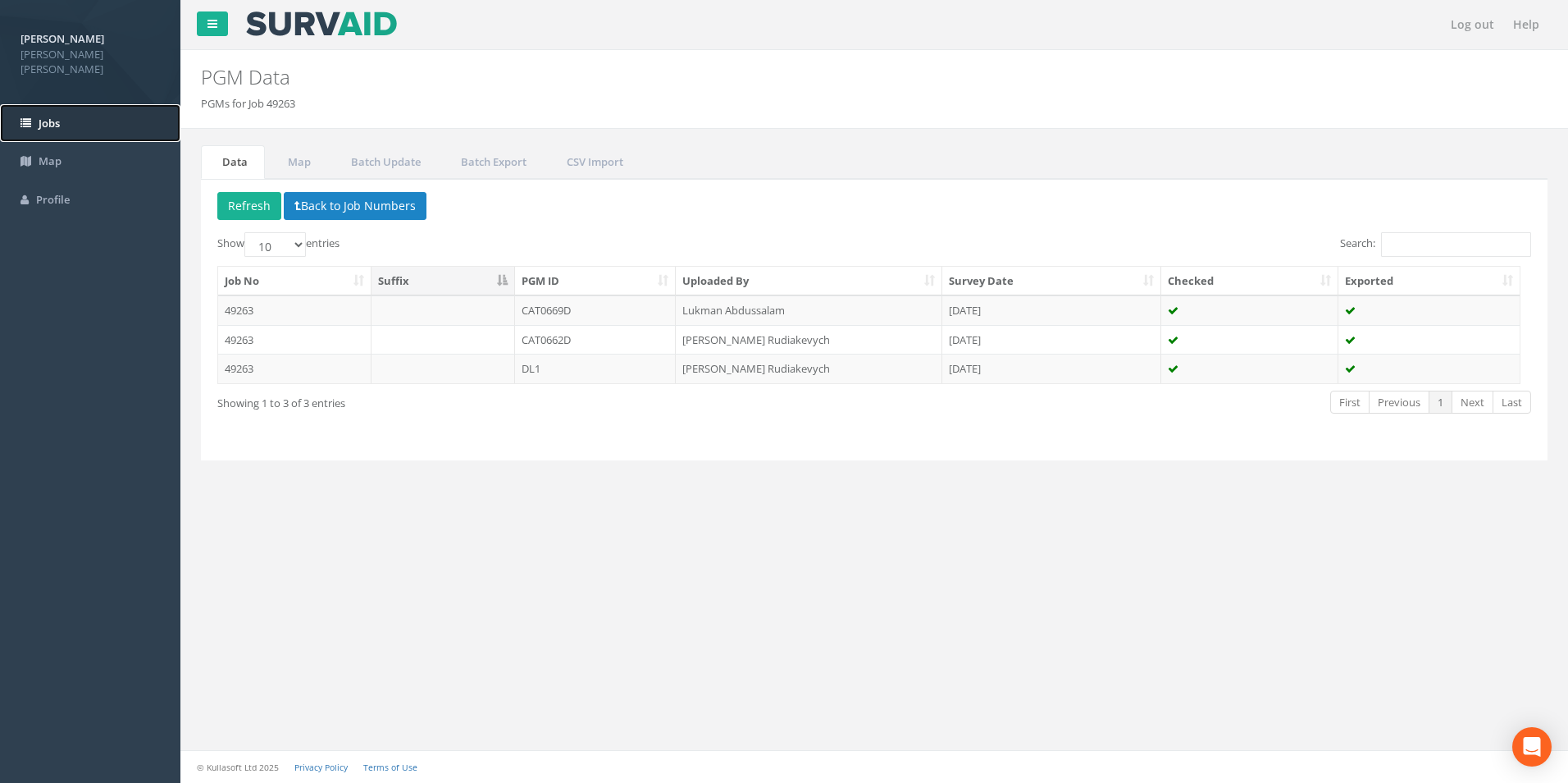
click at [60, 116] on span "Jobs" at bounding box center [49, 123] width 22 height 15
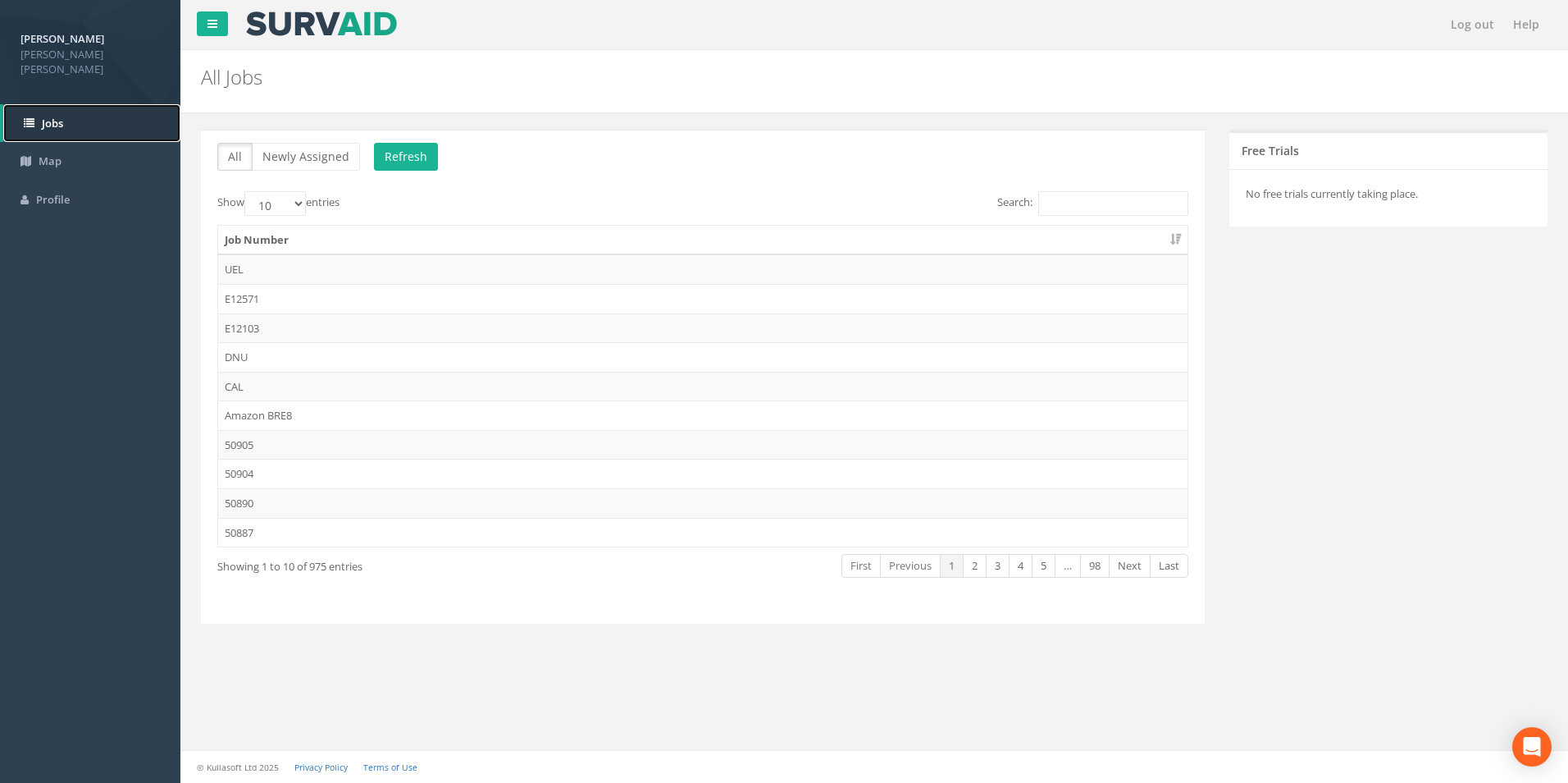
click at [46, 104] on link "Jobs" at bounding box center [91, 123] width 177 height 39
